Goal: Information Seeking & Learning: Learn about a topic

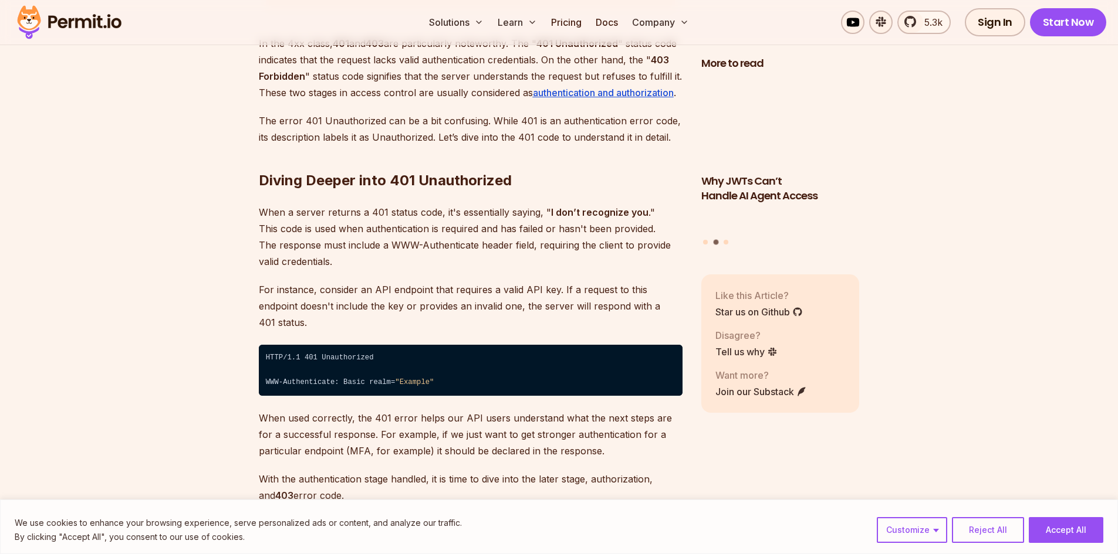
scroll to position [1702, 0]
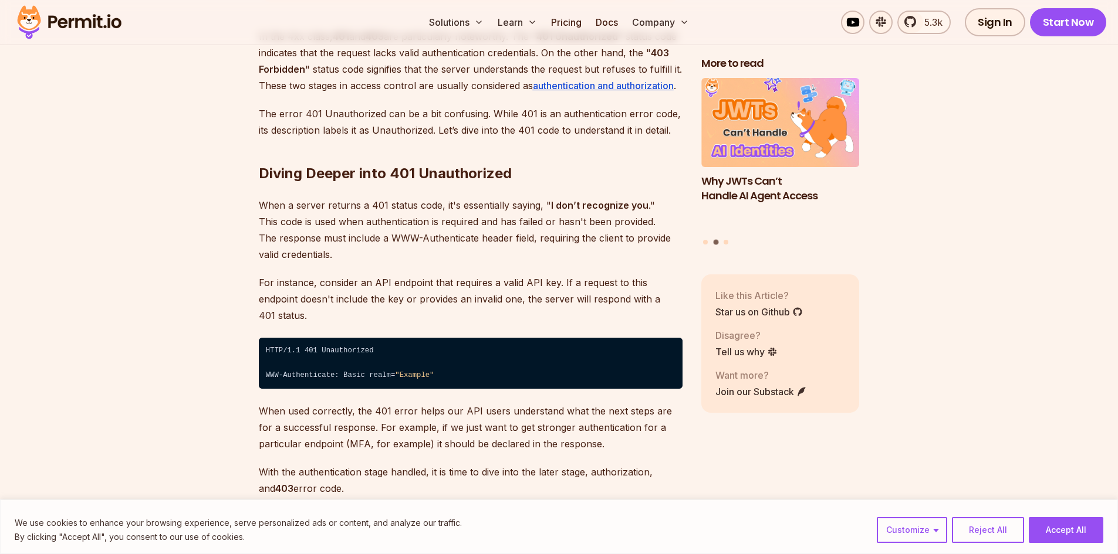
click at [316, 207] on p "When a server returns a 401 status code, it's essentially saying, " I don’t rec…" at bounding box center [471, 230] width 424 height 66
click at [376, 207] on p "When a server returns a 401 status code, it's essentially saying, " I don’t rec…" at bounding box center [471, 230] width 424 height 66
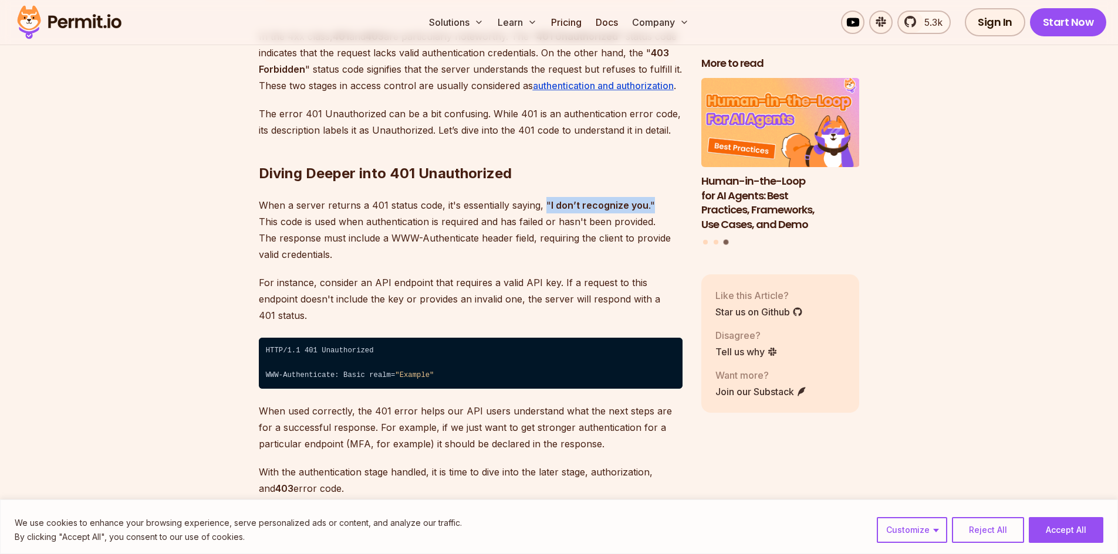
drag, startPoint x: 543, startPoint y: 205, endPoint x: 655, endPoint y: 205, distance: 112.1
click at [655, 205] on p "When a server returns a 401 status code, it's essentially saying, " I don’t rec…" at bounding box center [471, 230] width 424 height 66
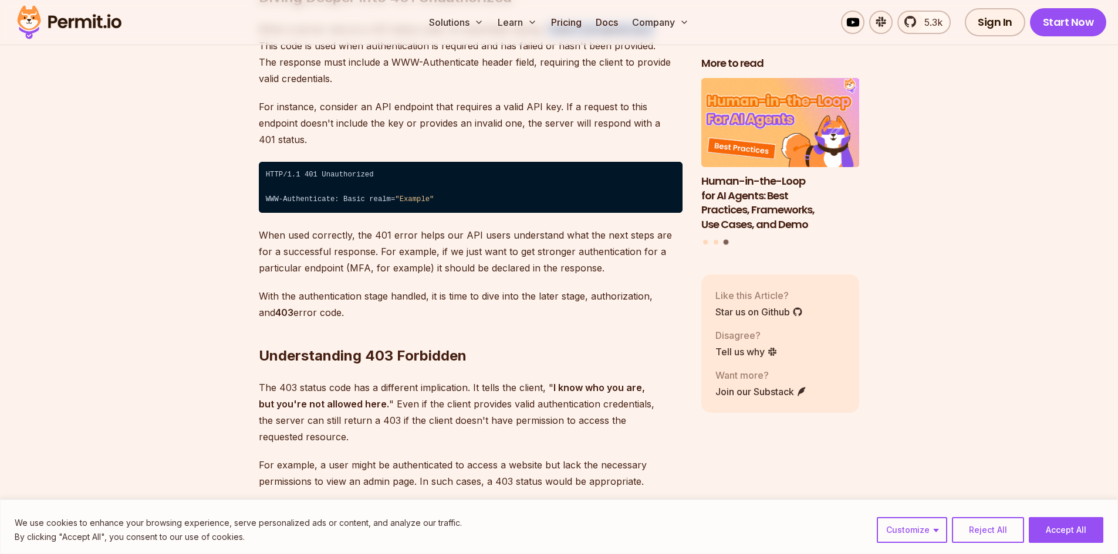
scroll to position [1936, 0]
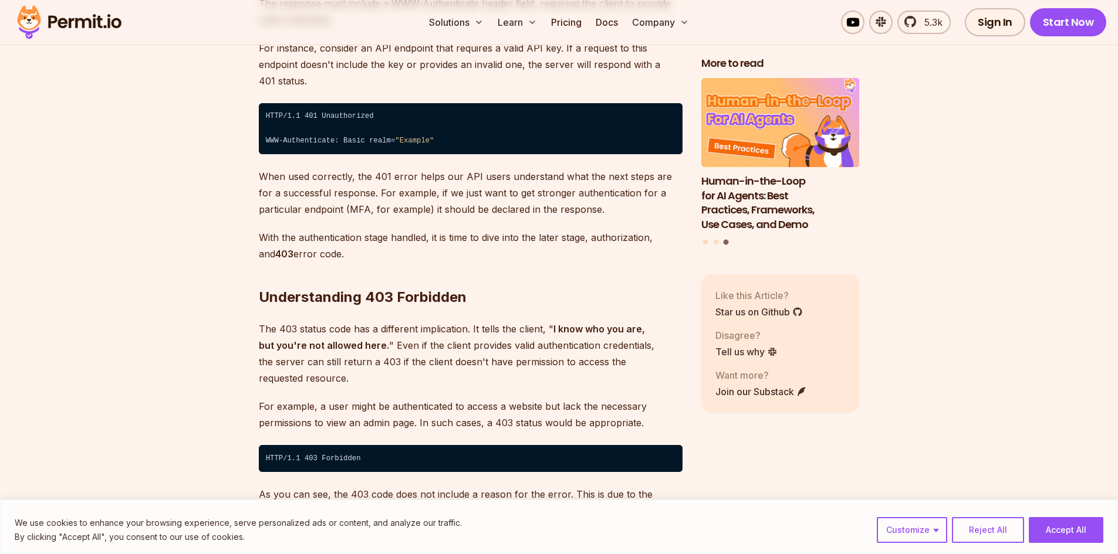
click at [340, 330] on strong "I know who you are, but you're not allowed here." at bounding box center [452, 337] width 386 height 28
click at [357, 328] on strong "I know who you are, but you're not allowed here." at bounding box center [452, 337] width 386 height 28
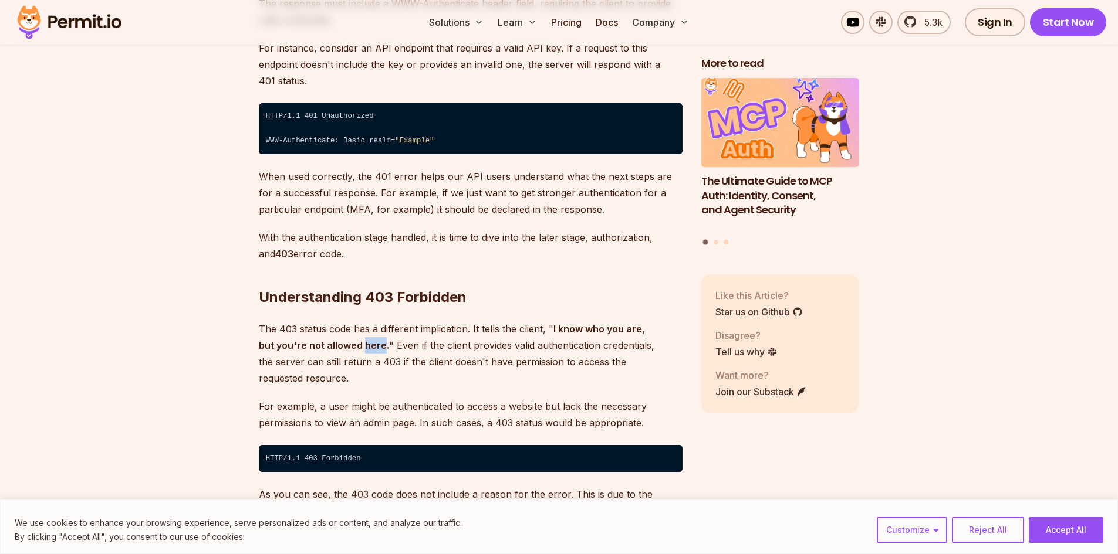
click at [357, 328] on strong "I know who you are, but you're not allowed here." at bounding box center [452, 337] width 386 height 28
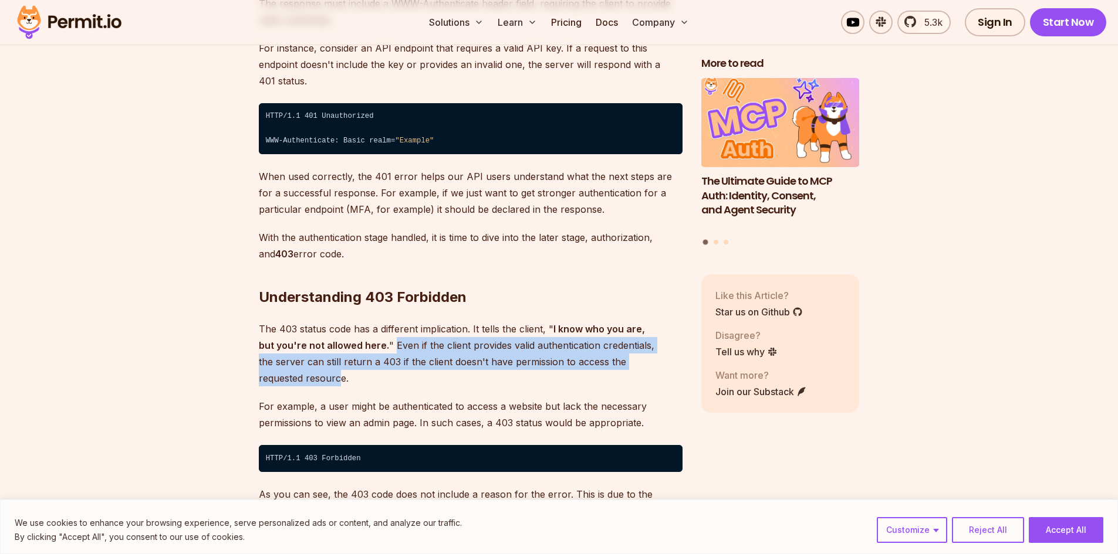
drag, startPoint x: 376, startPoint y: 331, endPoint x: 660, endPoint y: 348, distance: 284.5
click at [660, 348] on p "The 403 status code has a different implication. It tells the client, " I know …" at bounding box center [471, 354] width 424 height 66
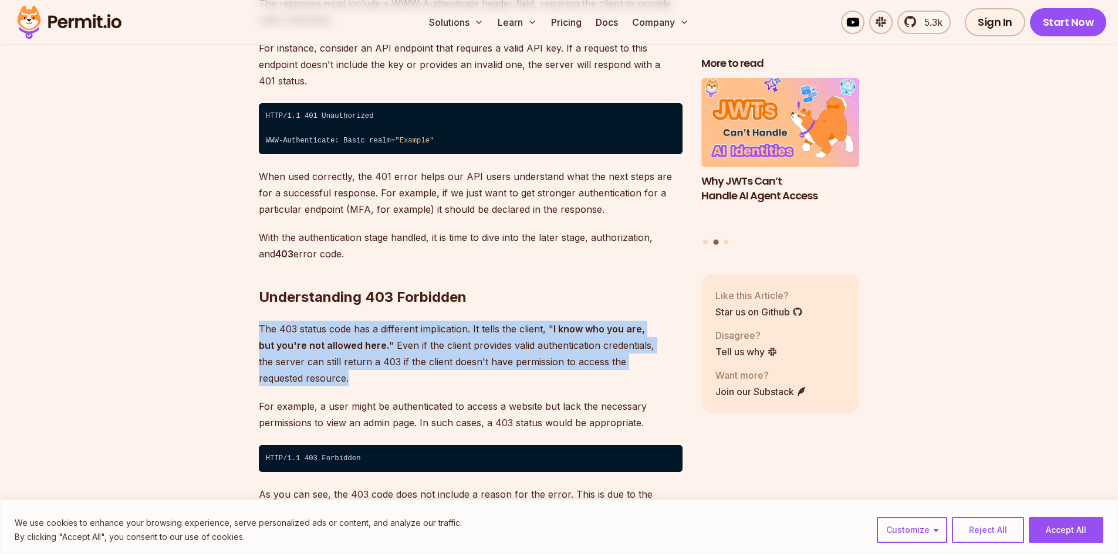
drag, startPoint x: 672, startPoint y: 350, endPoint x: 252, endPoint y: 316, distance: 421.5
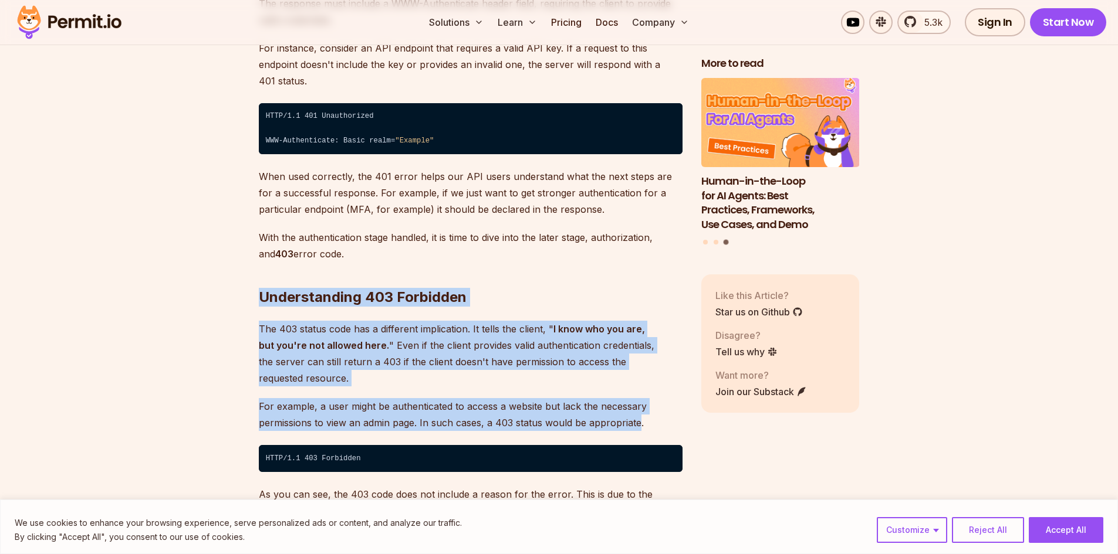
drag, startPoint x: 257, startPoint y: 273, endPoint x: 640, endPoint y: 397, distance: 402.1
